Goal: Task Accomplishment & Management: Use online tool/utility

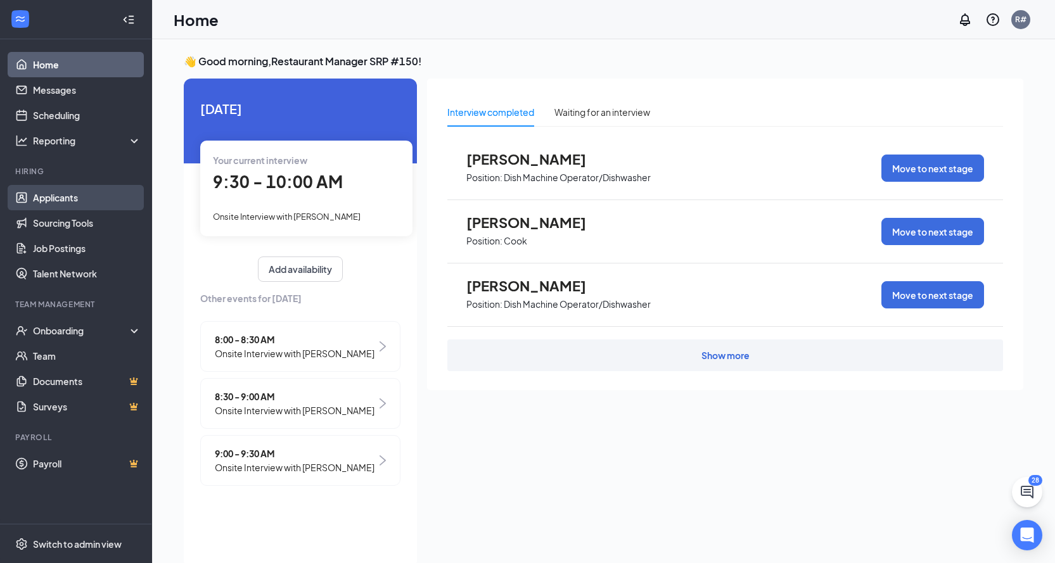
click at [77, 193] on link "Applicants" at bounding box center [87, 197] width 108 height 25
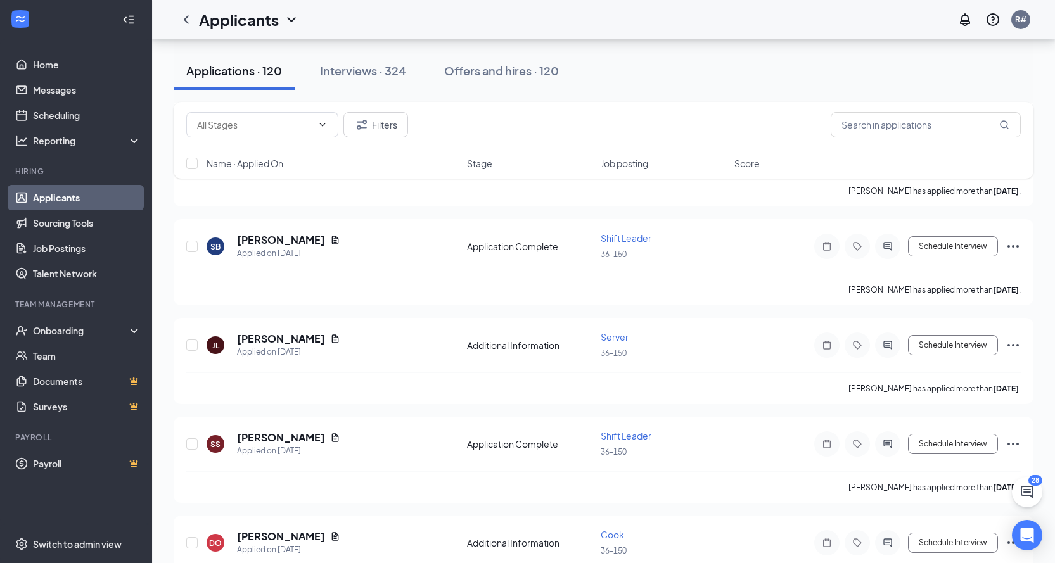
scroll to position [887, 0]
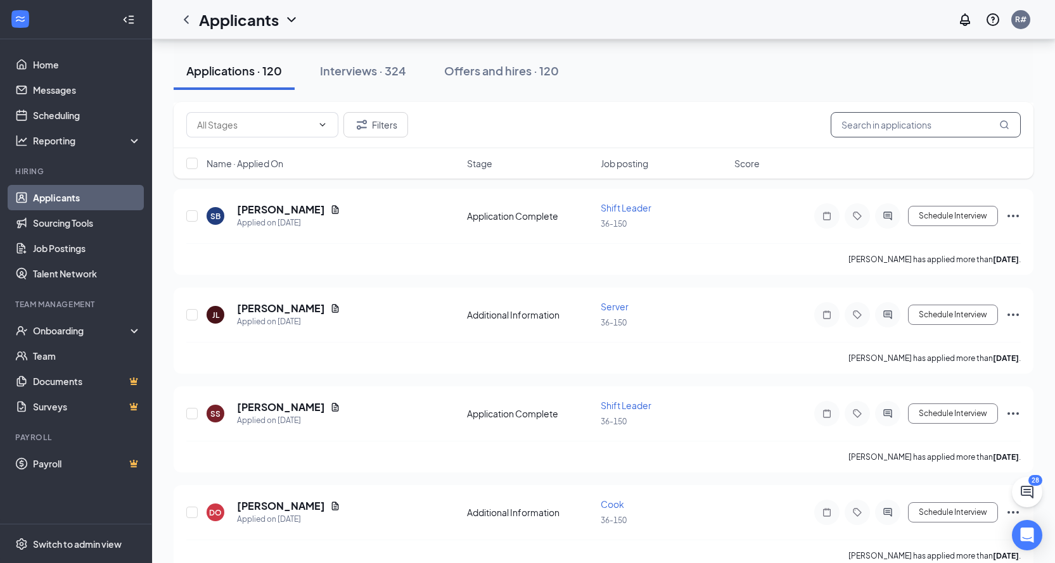
click at [881, 126] on input "text" at bounding box center [926, 124] width 190 height 25
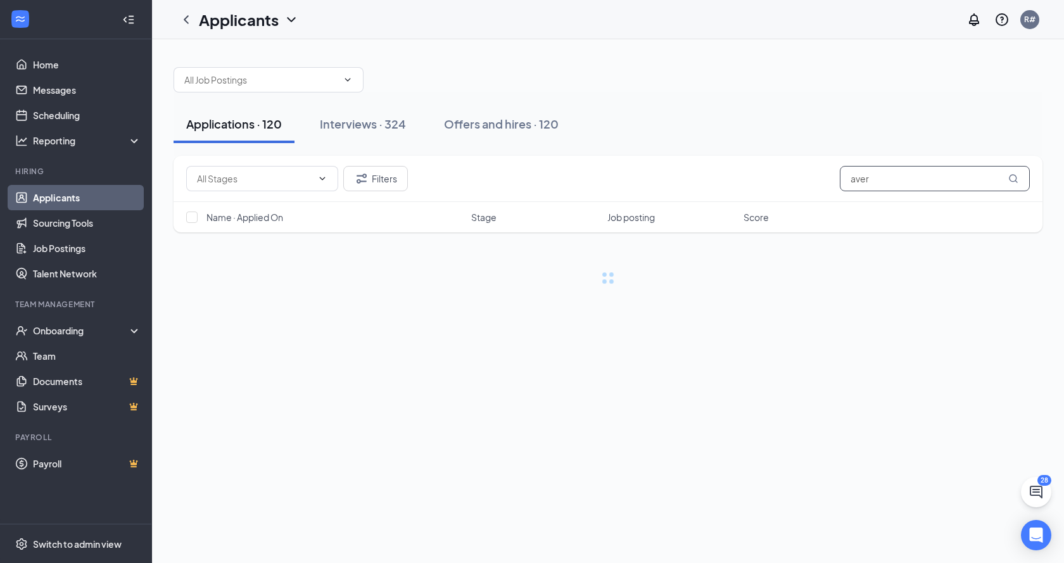
type input "[PERSON_NAME]"
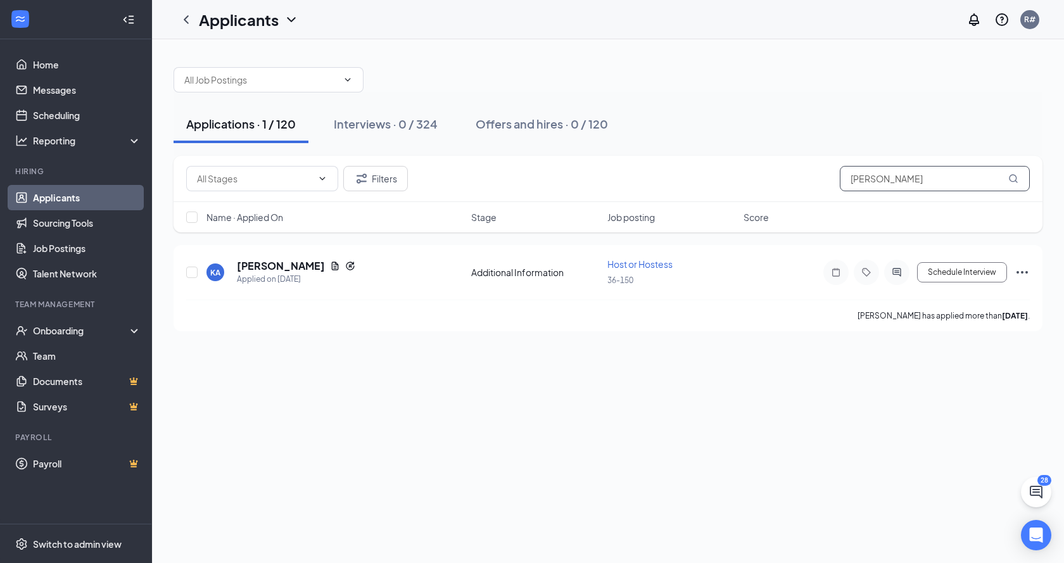
drag, startPoint x: 913, startPoint y: 182, endPoint x: 803, endPoint y: 194, distance: 110.3
click at [803, 194] on div "Filters [PERSON_NAME]" at bounding box center [608, 179] width 869 height 46
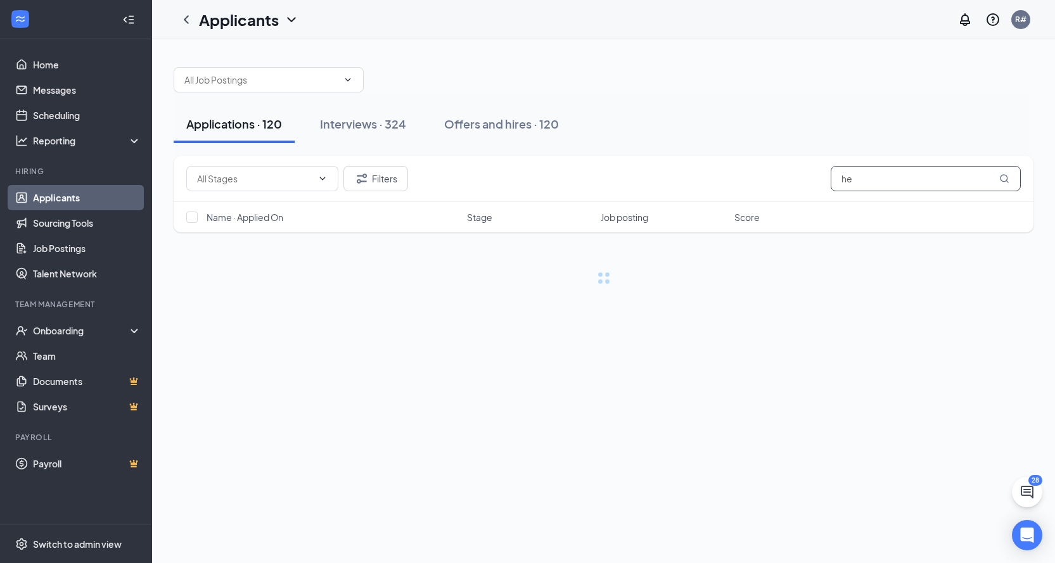
type input "h"
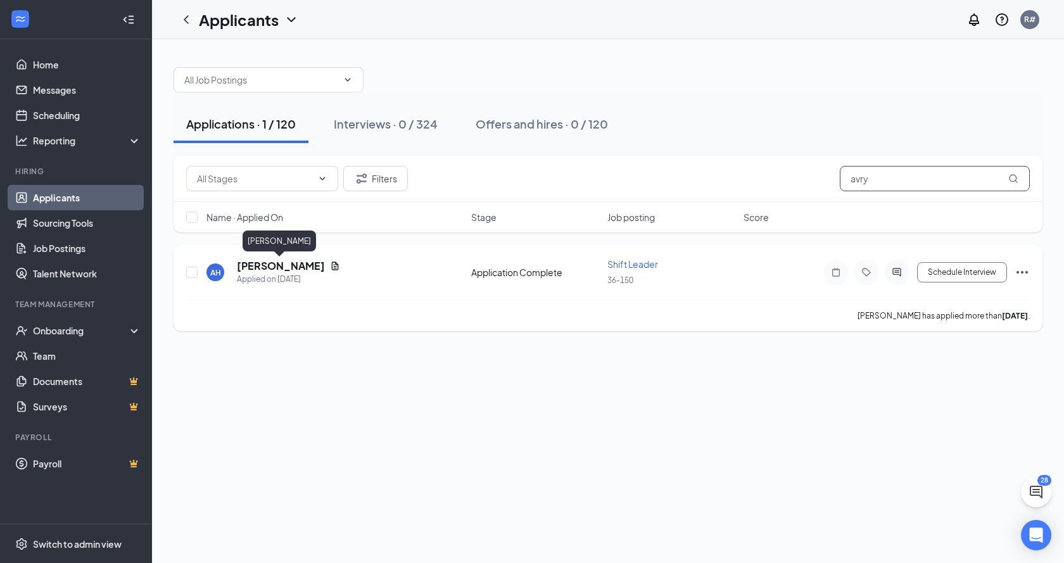
type input "avry"
click at [307, 267] on h5 "[PERSON_NAME]" at bounding box center [281, 266] width 88 height 14
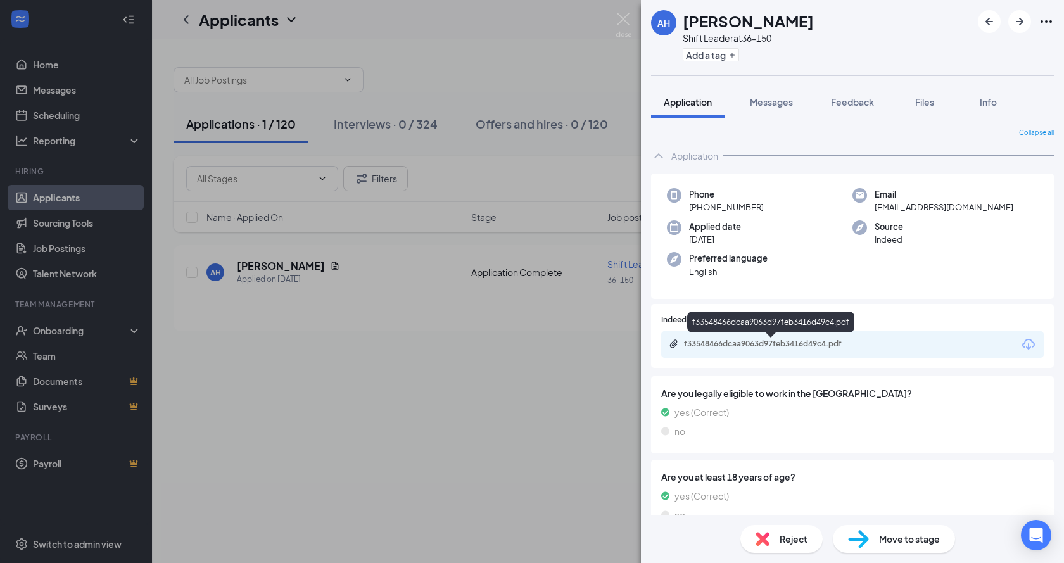
click at [769, 343] on div "f33548466dcaa9063d97feb3416d49c4.pdf" at bounding box center [772, 344] width 177 height 10
